Goal: Obtain resource: Download file/media

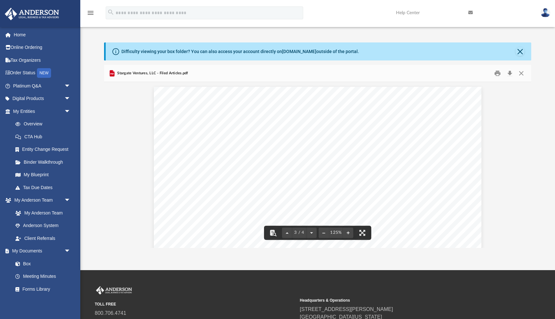
scroll to position [999, 0]
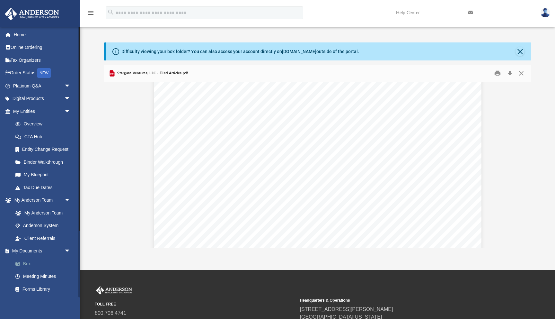
click at [35, 262] on link "Box" at bounding box center [44, 263] width 71 height 13
click at [30, 263] on link "Box" at bounding box center [44, 263] width 71 height 13
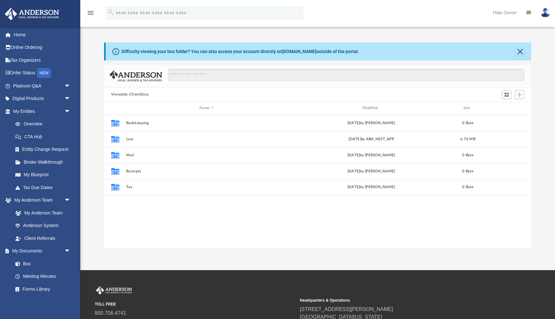
scroll to position [146, 427]
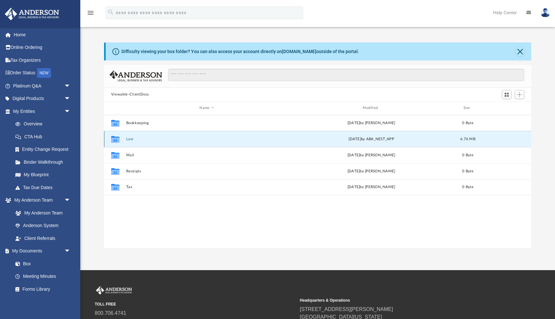
click at [128, 137] on button "Law" at bounding box center [207, 139] width 162 height 4
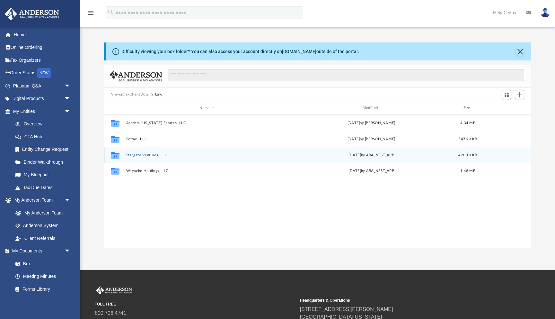
click at [146, 153] on button "Stargate Ventures, LLC" at bounding box center [207, 155] width 162 height 4
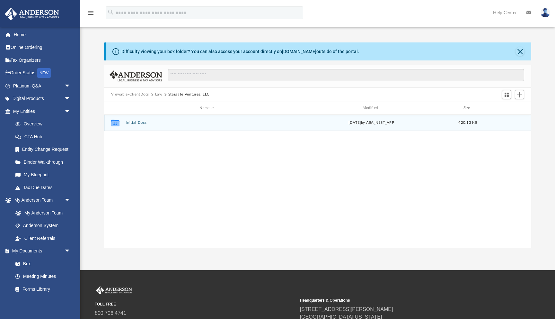
click at [142, 118] on div "Collaborated Folder Initial Docs [DATE] by ABA_NEST_APP 420.13 KB" at bounding box center [317, 123] width 427 height 16
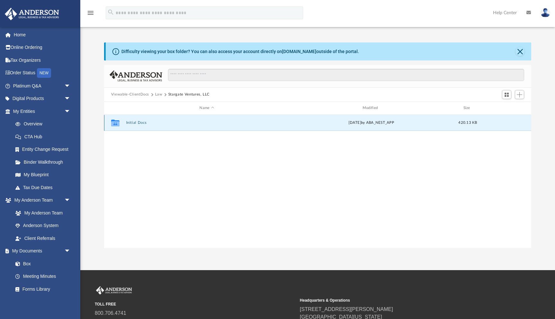
click at [142, 120] on button "Initial Docs" at bounding box center [207, 122] width 162 height 4
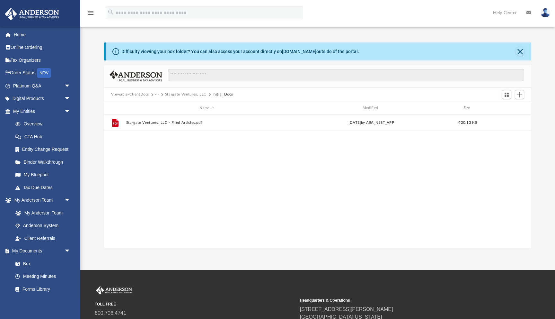
click at [180, 92] on button "Stargate Ventures, LLC" at bounding box center [185, 95] width 41 height 6
click at [158, 95] on button "Law" at bounding box center [158, 95] width 7 height 6
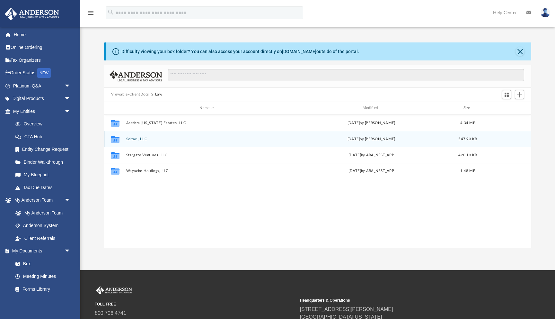
click at [136, 140] on button "Soltari, LLC" at bounding box center [207, 139] width 162 height 4
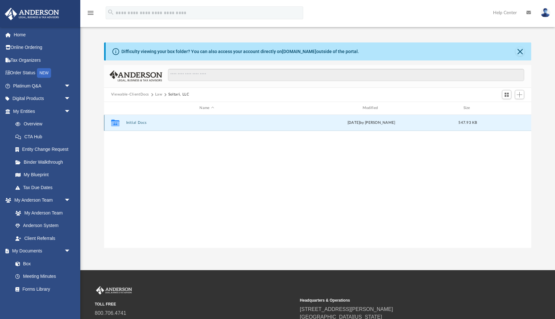
click at [136, 123] on button "Initial Docs" at bounding box center [207, 122] width 162 height 4
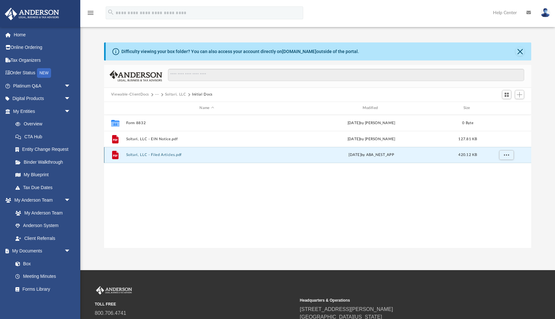
click at [153, 156] on button "Soltari, LLC - Filed Articles.pdf" at bounding box center [207, 155] width 162 height 4
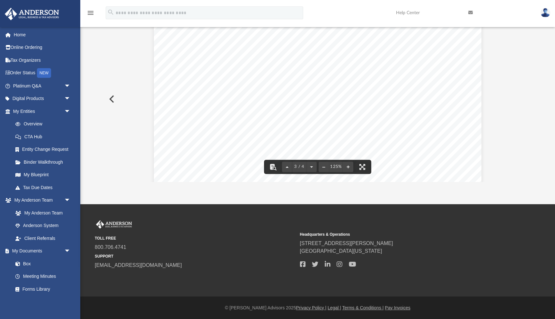
scroll to position [0, 0]
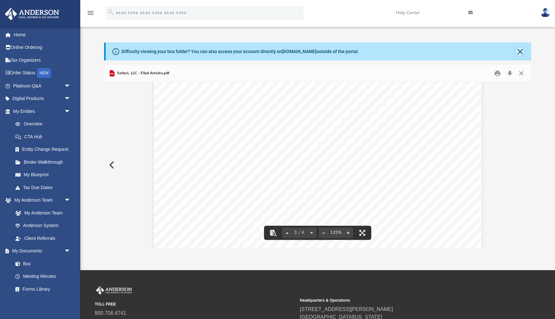
click at [521, 52] on button "Close" at bounding box center [519, 51] width 9 height 9
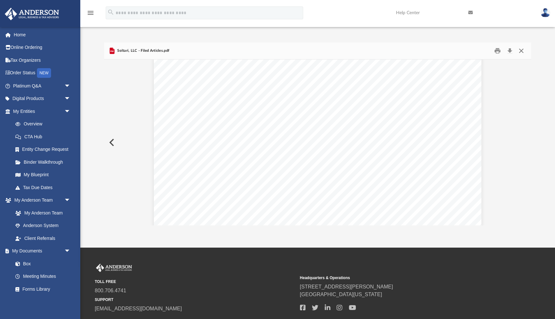
click at [521, 51] on button "Close" at bounding box center [521, 51] width 12 height 10
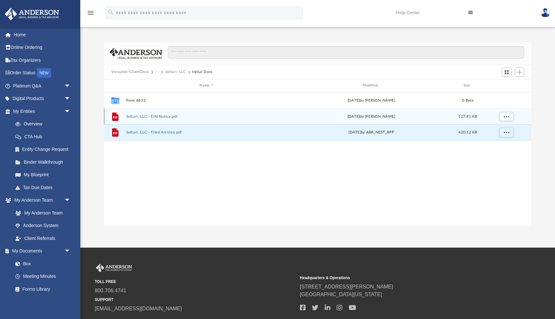
click at [152, 117] on button "Soltari, LLC - EIN Notice.pdf" at bounding box center [207, 116] width 162 height 4
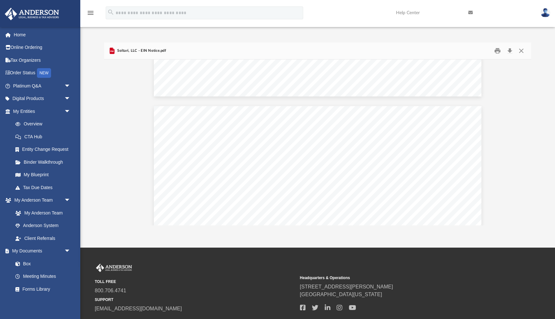
scroll to position [391, 0]
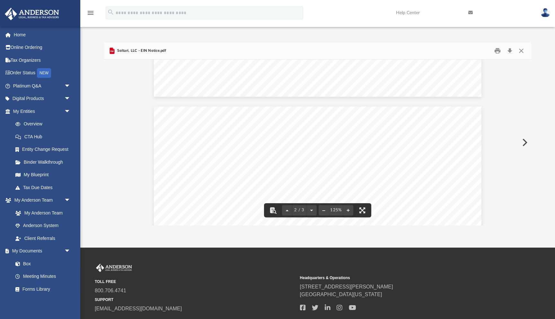
click at [378, 163] on div "Mail directed To TPD Name [PERSON_NAME] TPD Address [STREET_ADDRESS][PERSON_NAM…" at bounding box center [318, 318] width 328 height 424
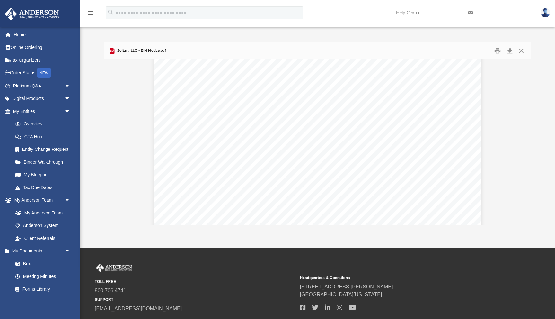
scroll to position [0, 0]
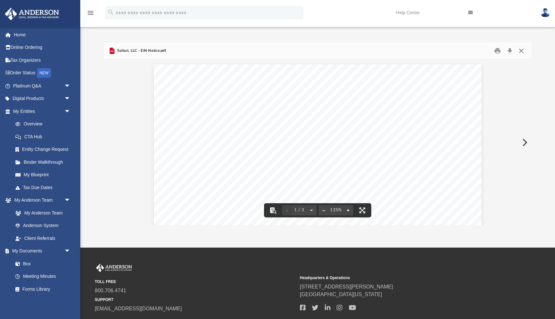
click at [522, 52] on button "Close" at bounding box center [521, 51] width 12 height 10
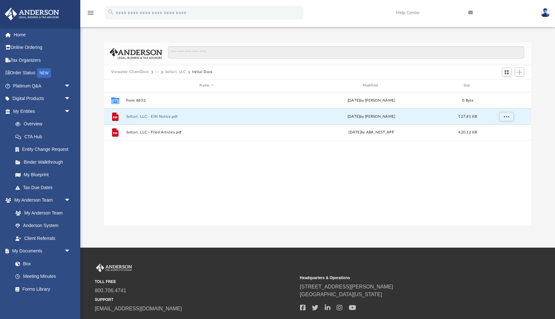
click at [171, 72] on button "Soltari, LLC" at bounding box center [175, 72] width 21 height 6
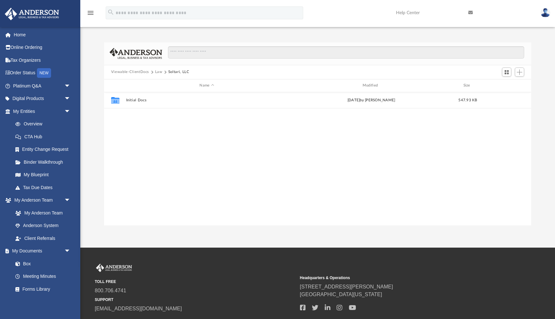
click at [160, 73] on button "Law" at bounding box center [158, 72] width 7 height 6
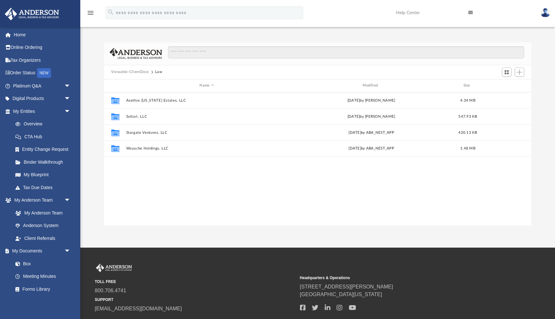
click at [145, 185] on div "Collaborated Folder Asethra [US_STATE] Estates, LLC [DATE] by [PERSON_NAME] 4.3…" at bounding box center [317, 158] width 427 height 133
click at [154, 197] on div "Collaborated Folder Asethra [US_STATE] Estates, LLC [DATE] by [PERSON_NAME] 4.3…" at bounding box center [317, 158] width 427 height 133
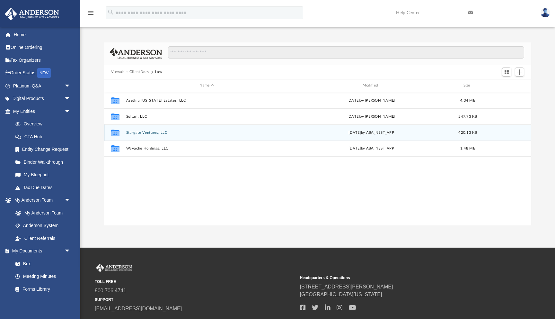
click at [137, 128] on div "Collaborated Folder Stargate Ventures, LLC [DATE] by ABA_NEST_APP 420.13 KB" at bounding box center [317, 132] width 427 height 16
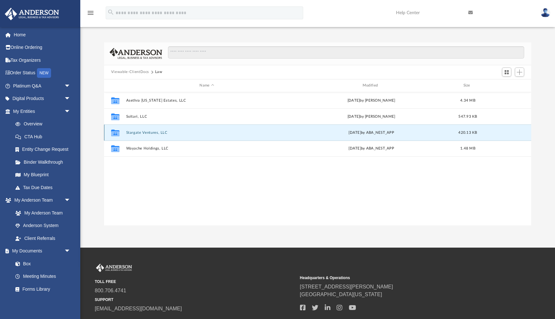
click at [137, 132] on button "Stargate Ventures, LLC" at bounding box center [207, 132] width 162 height 4
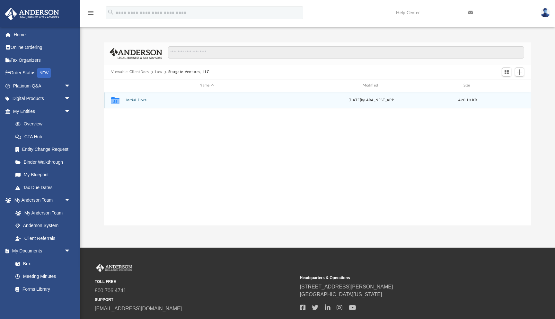
click at [140, 96] on div "Collaborated Folder Initial Docs [DATE] by ABA_NEST_APP 420.13 KB" at bounding box center [317, 100] width 427 height 16
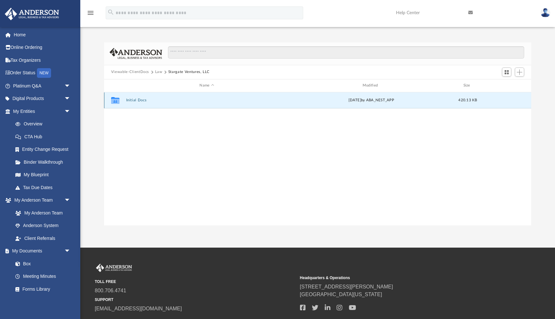
click at [140, 97] on div "Collaborated Folder Initial Docs [DATE] by ABA_NEST_APP 420.13 KB" at bounding box center [317, 100] width 427 height 16
click at [140, 100] on button "Initial Docs" at bounding box center [207, 100] width 162 height 4
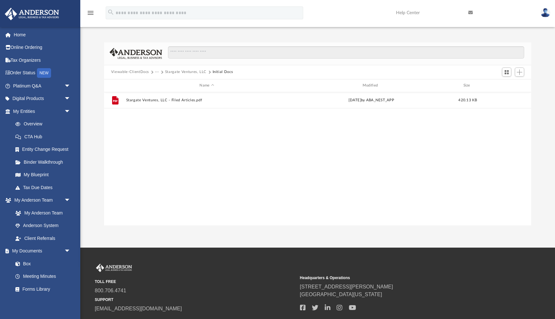
click at [156, 71] on button "···" at bounding box center [157, 72] width 4 height 6
click at [159, 83] on li "Law" at bounding box center [161, 83] width 7 height 7
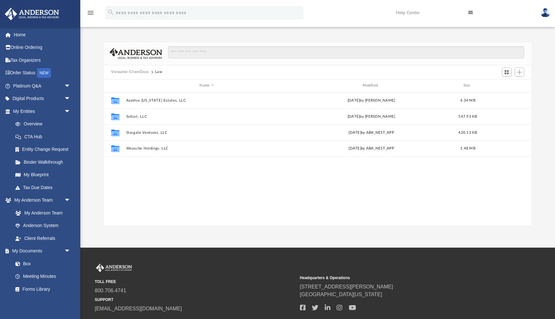
click at [89, 94] on div "Difficulty viewing your box folder? You can also access your account directly o…" at bounding box center [317, 133] width 475 height 183
click at [35, 265] on link "Box" at bounding box center [44, 263] width 71 height 13
click at [37, 262] on link "Box" at bounding box center [44, 263] width 71 height 13
